Goal: Transaction & Acquisition: Book appointment/travel/reservation

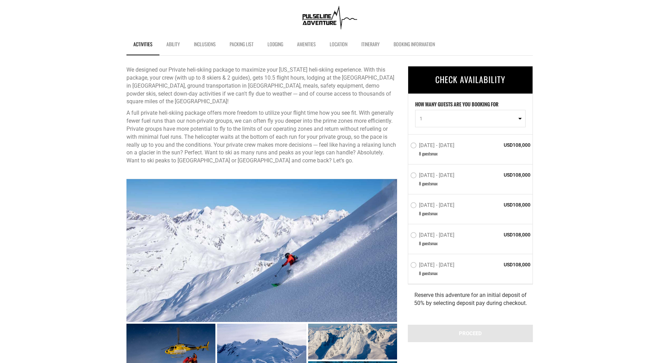
scroll to position [208, 0]
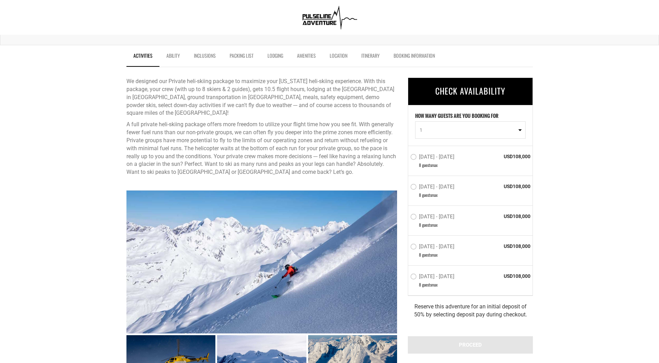
click at [510, 133] on button "1" at bounding box center [470, 129] width 110 height 17
click at [444, 187] on link "8" at bounding box center [470, 186] width 110 height 13
select select "8"
click at [421, 249] on label "[DATE] - [DATE]" at bounding box center [433, 247] width 46 height 8
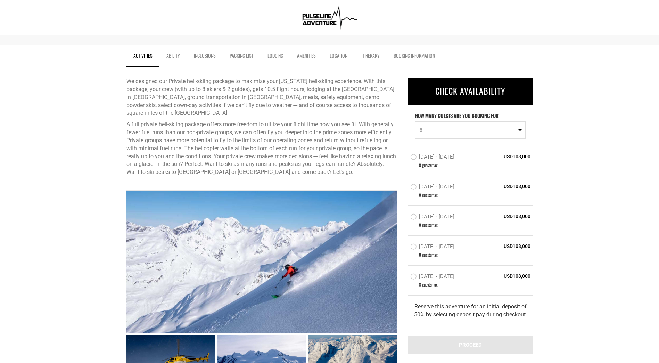
click at [405, 249] on input "[DATE] - [DATE]" at bounding box center [405, 250] width 0 height 16
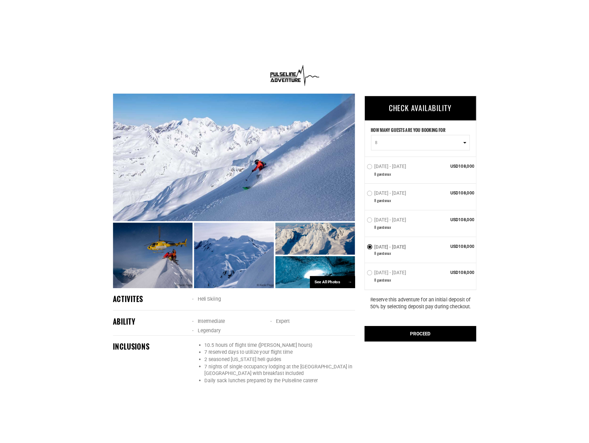
scroll to position [486, 0]
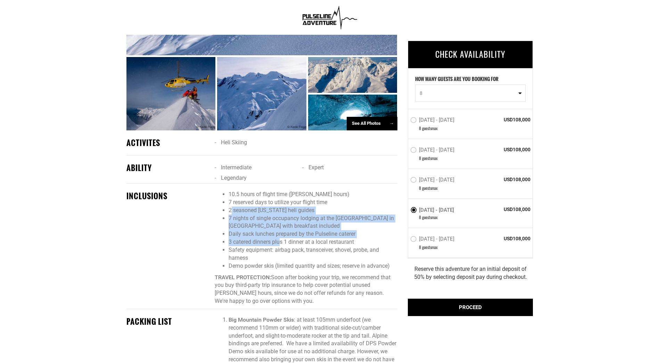
drag, startPoint x: 232, startPoint y: 213, endPoint x: 282, endPoint y: 246, distance: 59.9
click at [282, 246] on ul "10.5 hours of flight time ([PERSON_NAME] hours) 7 reserved days to utilize your…" at bounding box center [306, 229] width 182 height 79
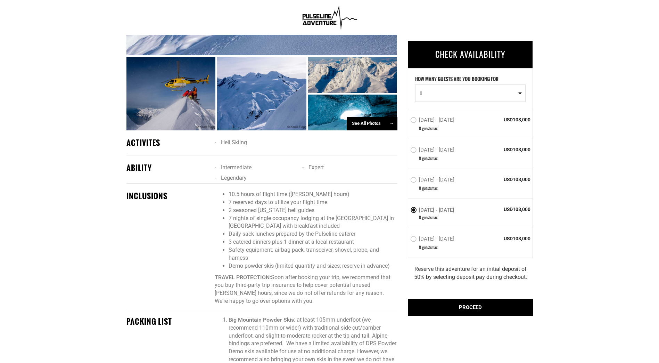
click at [351, 257] on li "Safety equipment: airbag pack, transceiver, shovel, probe, and harness" at bounding box center [313, 254] width 168 height 16
drag, startPoint x: 269, startPoint y: 243, endPoint x: 208, endPoint y: 195, distance: 77.6
click at [208, 195] on div "INCLUSIONS 10.5 hours of flight time ([PERSON_NAME] hours) 7 reserved days to u…" at bounding box center [261, 249] width 281 height 118
click at [307, 255] on li "Safety equipment: airbag pack, transceiver, shovel, probe, and harness" at bounding box center [313, 254] width 168 height 16
